Goal: Consume media (video, audio)

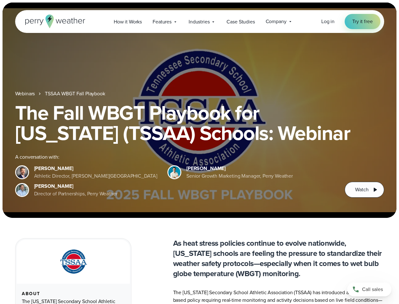
click at [200, 152] on div "The Fall WBGT Playbook for [US_STATE] (TSSAA) Schools: Webinar A conversation w…" at bounding box center [199, 149] width 369 height 95
click at [200, 22] on span "Industries" at bounding box center [199, 22] width 21 height 8
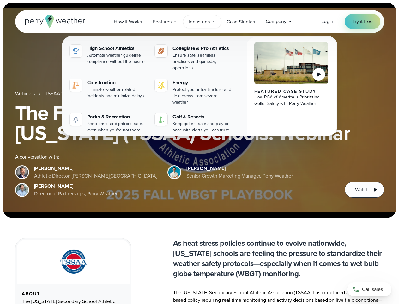
click at [200, 110] on h1 "The Fall WBGT Playbook for [US_STATE] (TSSAA) Schools: Webinar" at bounding box center [199, 122] width 369 height 40
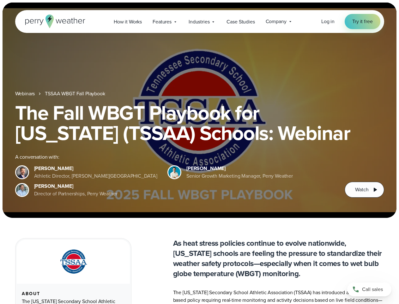
click at [76, 94] on link "TSSAA WBGT Fall Playbook" at bounding box center [75, 94] width 60 height 8
click at [365, 189] on span "Watch" at bounding box center [361, 190] width 13 height 8
